Goal: Information Seeking & Learning: Learn about a topic

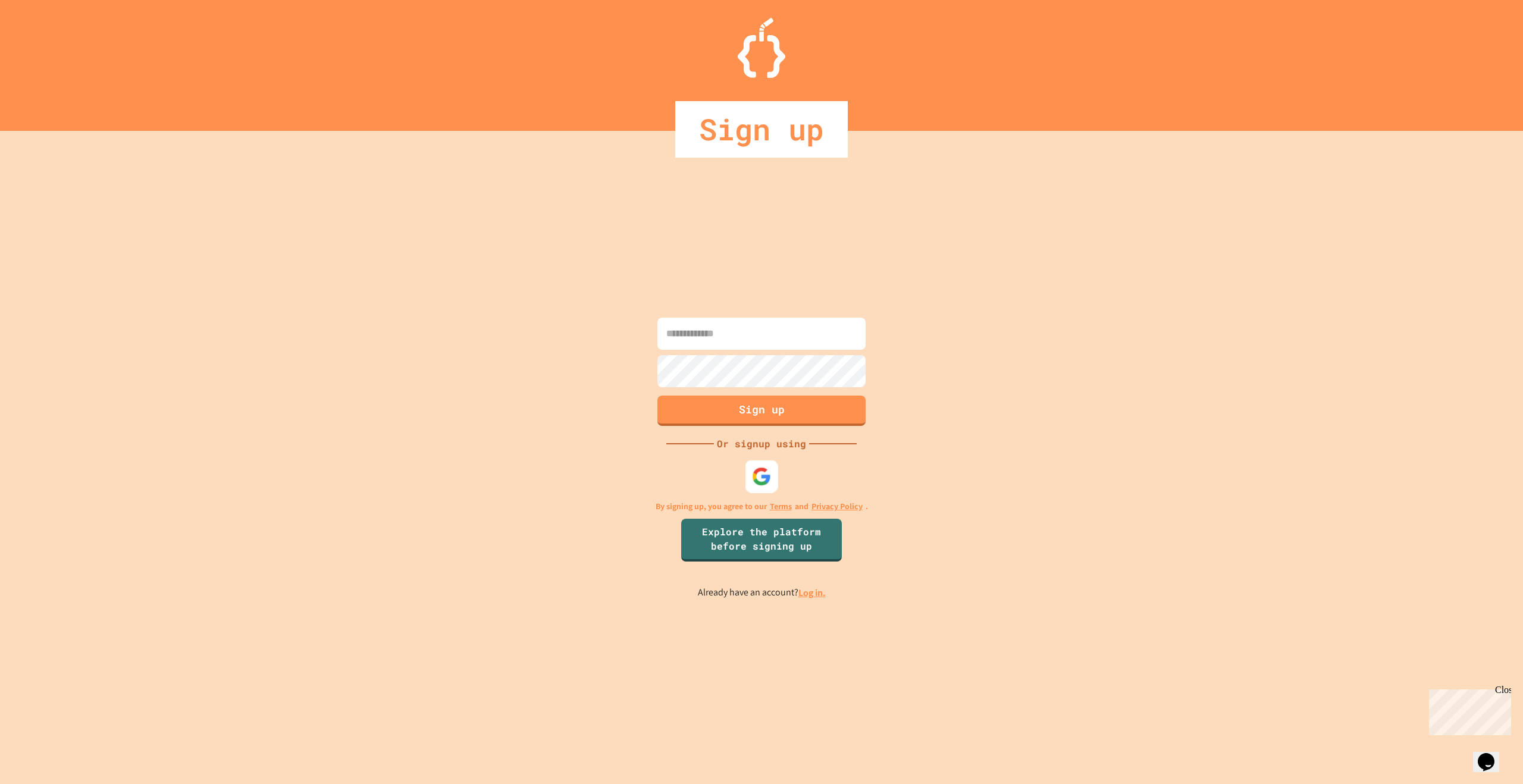
click at [756, 486] on img at bounding box center [762, 476] width 19 height 19
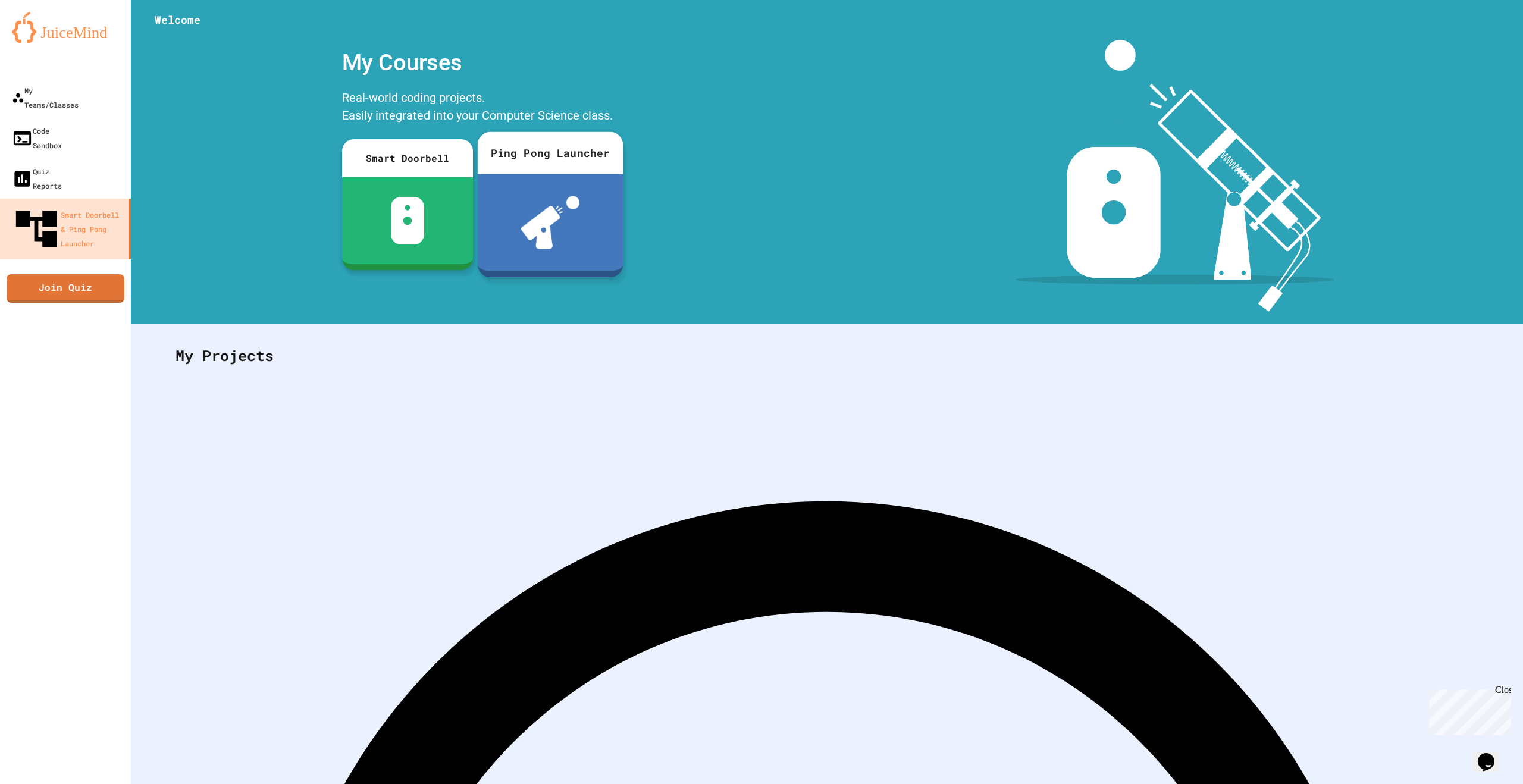
click at [527, 212] on img at bounding box center [551, 223] width 59 height 53
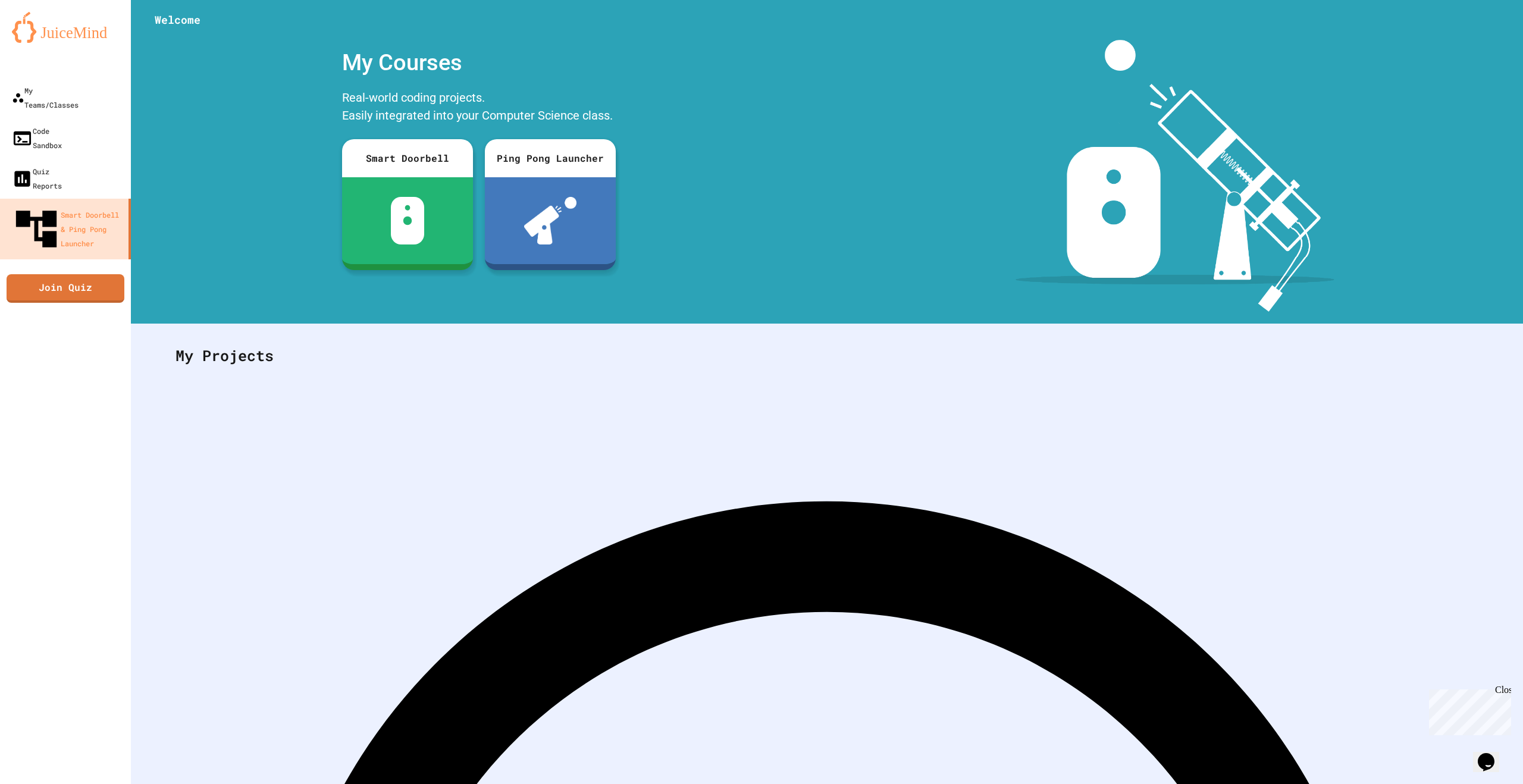
click at [50, 80] on link "My Teams/Classes" at bounding box center [66, 97] width 135 height 41
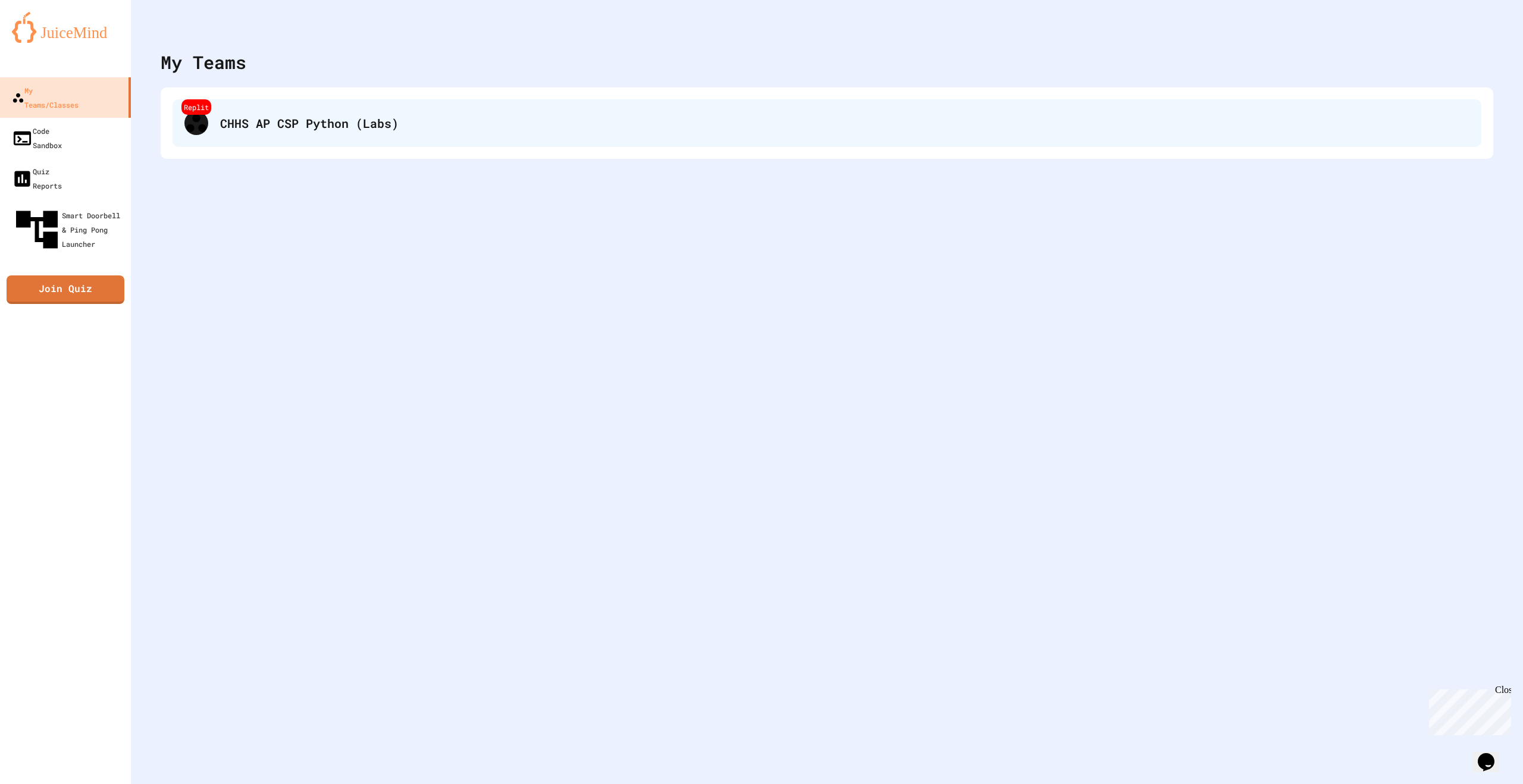
click at [246, 110] on div "Replit CHHS AP CSP Python (Labs)" at bounding box center [827, 123] width 1309 height 47
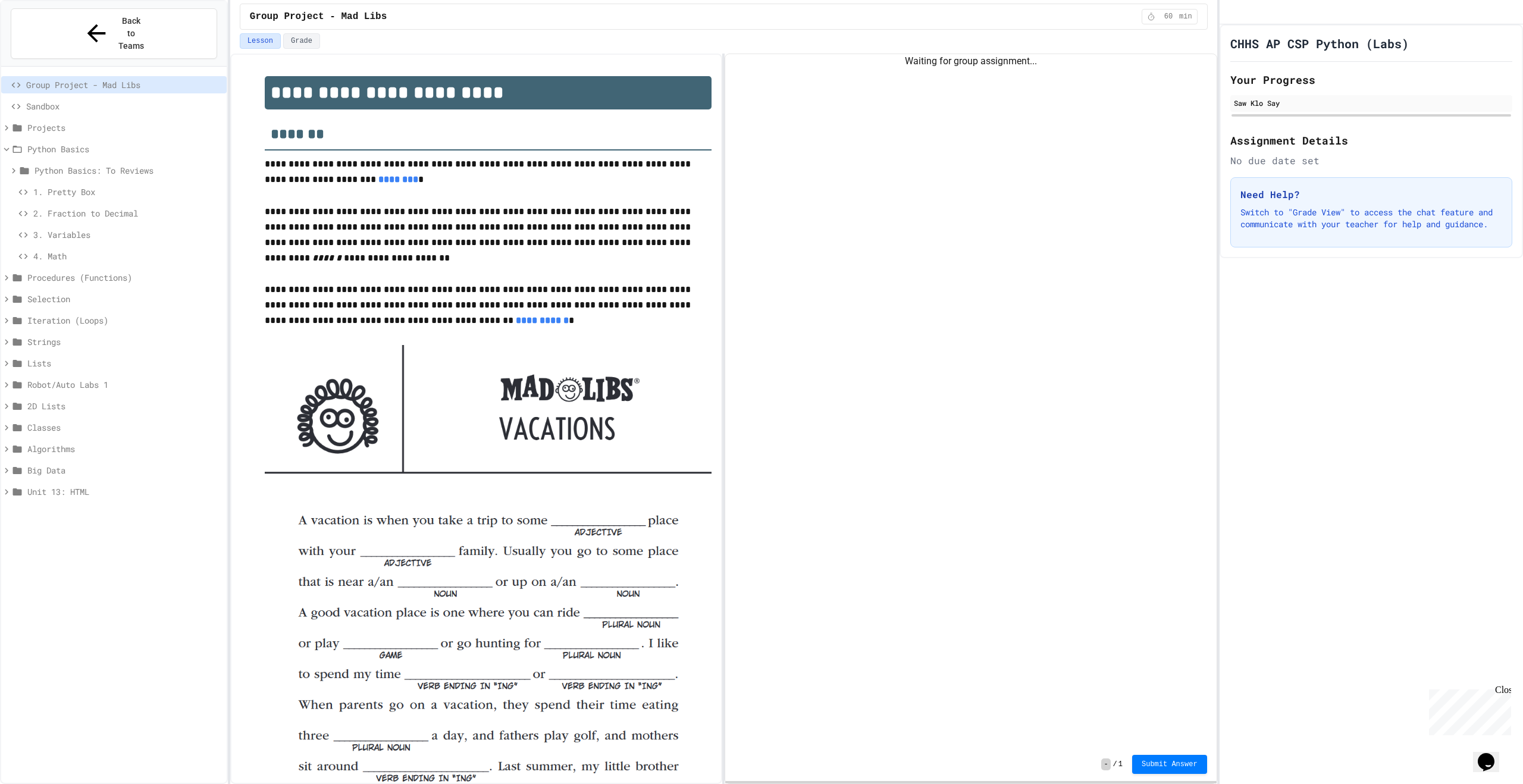
click at [70, 185] on span "1. Pretty Box" at bounding box center [128, 191] width 189 height 13
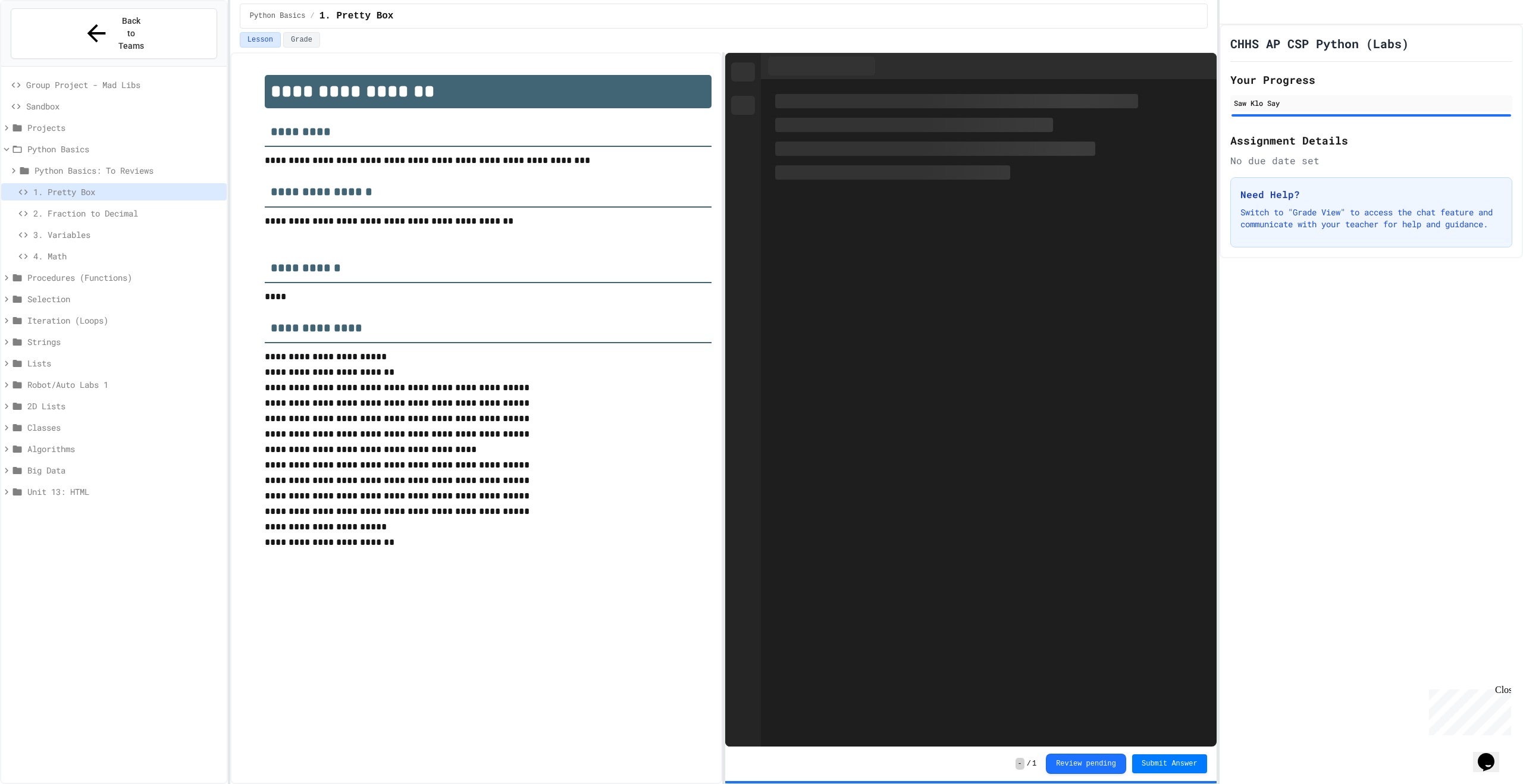
click at [74, 250] on span "4. Math" at bounding box center [128, 255] width 189 height 13
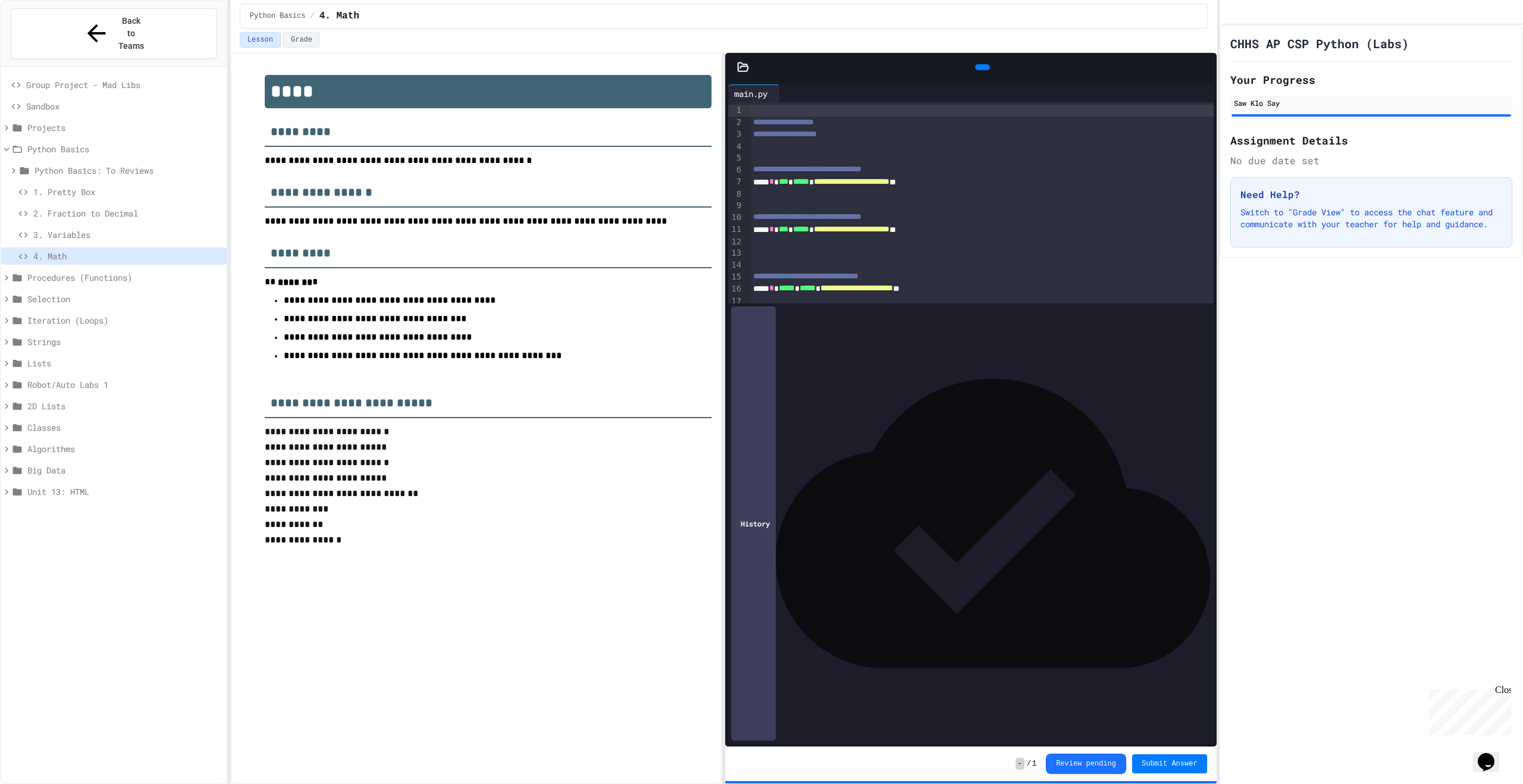
click at [112, 228] on span "3. Variables" at bounding box center [128, 234] width 189 height 13
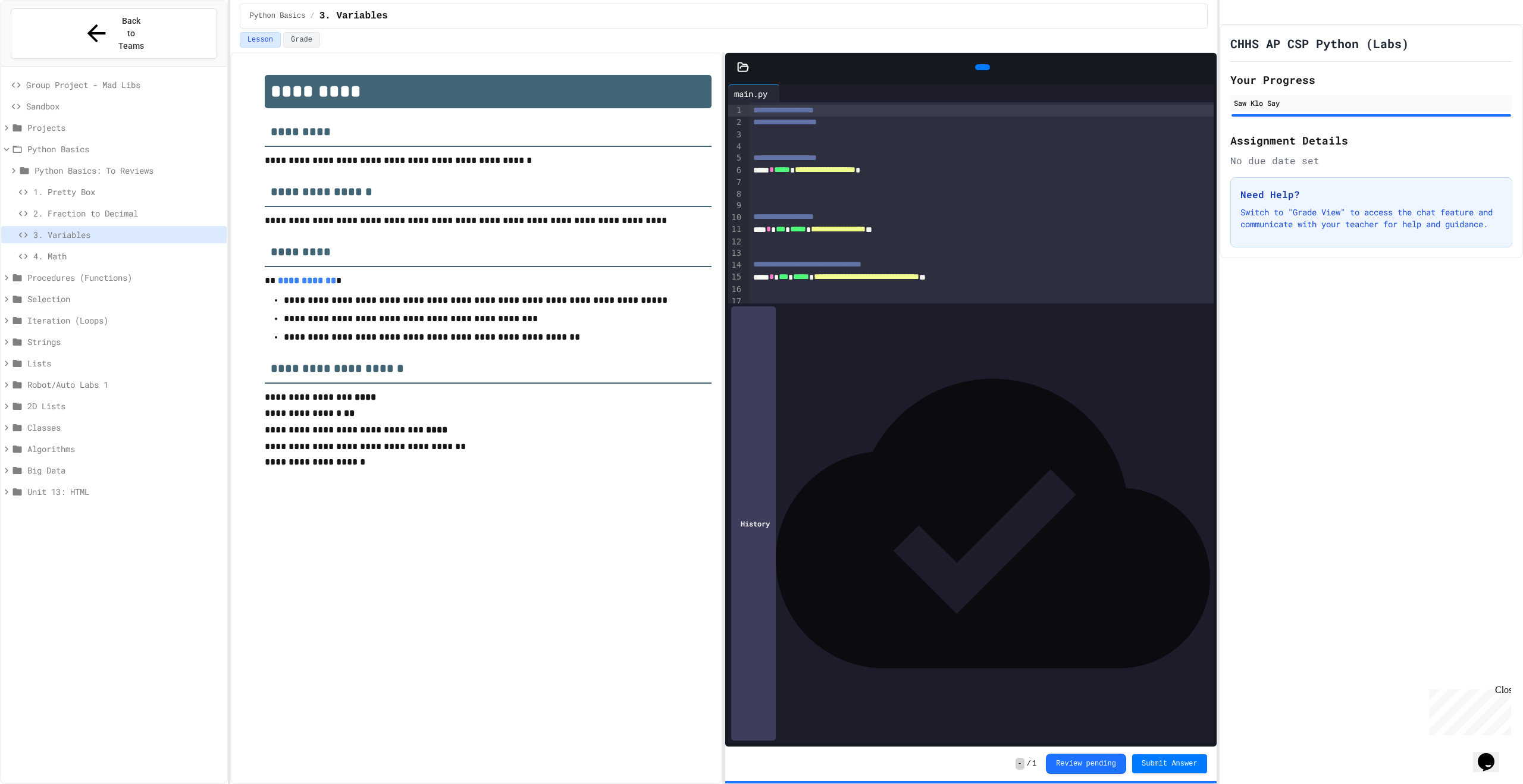
click at [975, 69] on div at bounding box center [982, 67] width 15 height 6
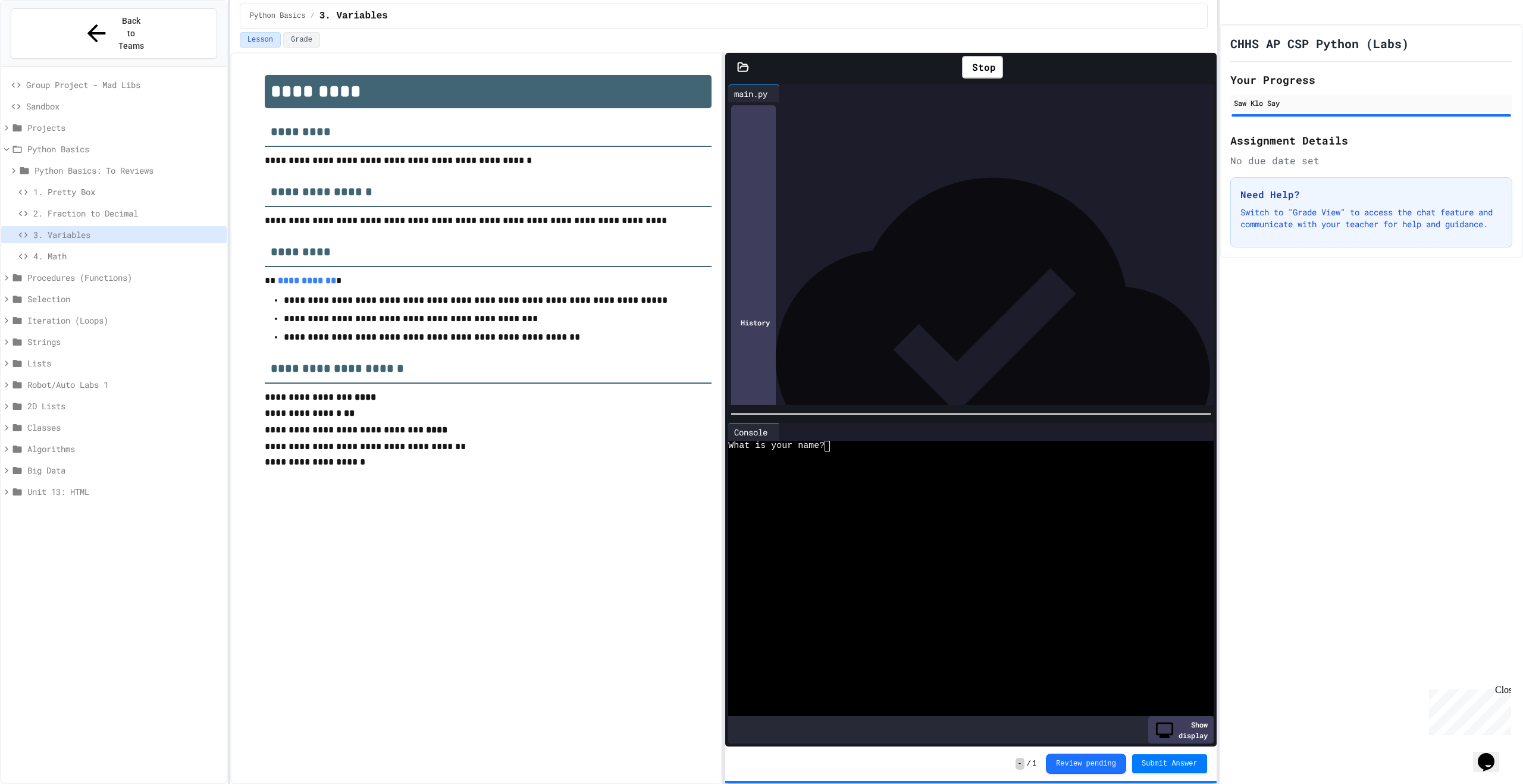
click at [842, 442] on div "What is your name?" at bounding box center [961, 446] width 466 height 11
type textarea "*"
click at [35, 248] on div "4. Math" at bounding box center [113, 256] width 225 height 17
